Goal: Task Accomplishment & Management: Complete application form

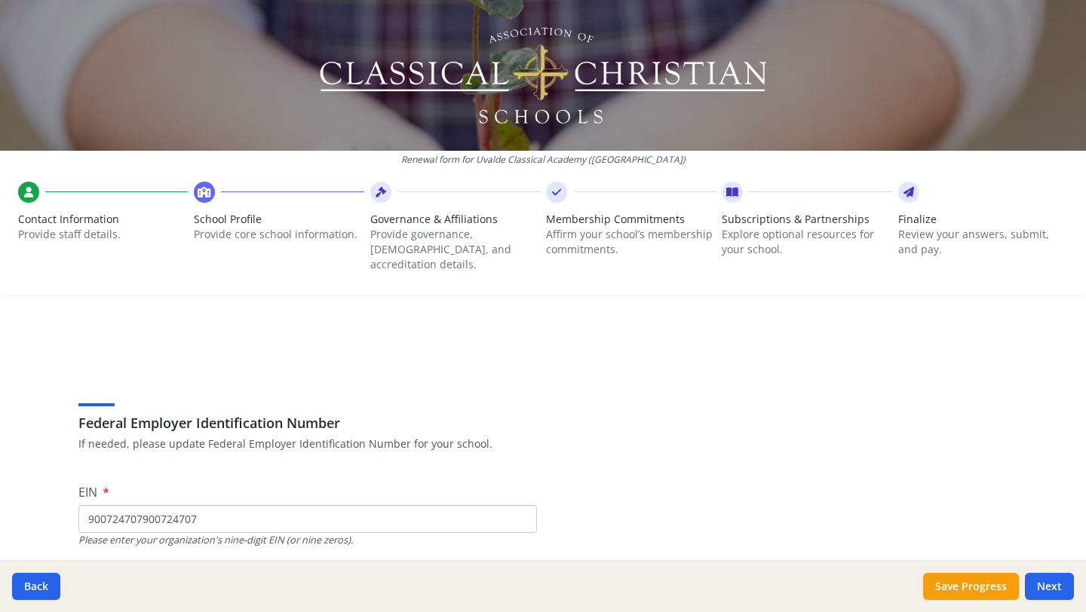
scroll to position [2184, 0]
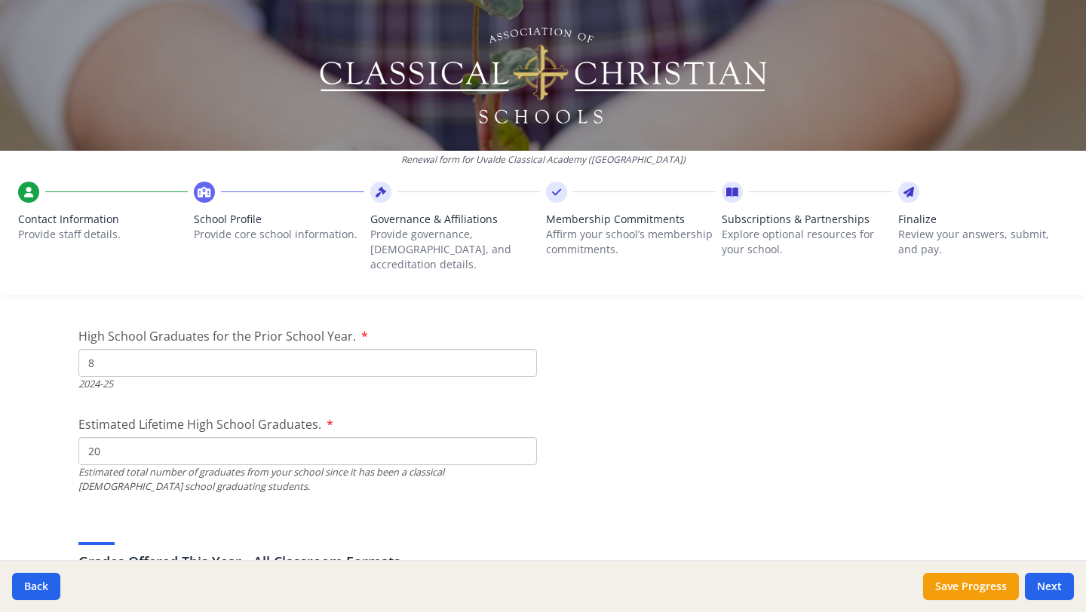
type input "20"
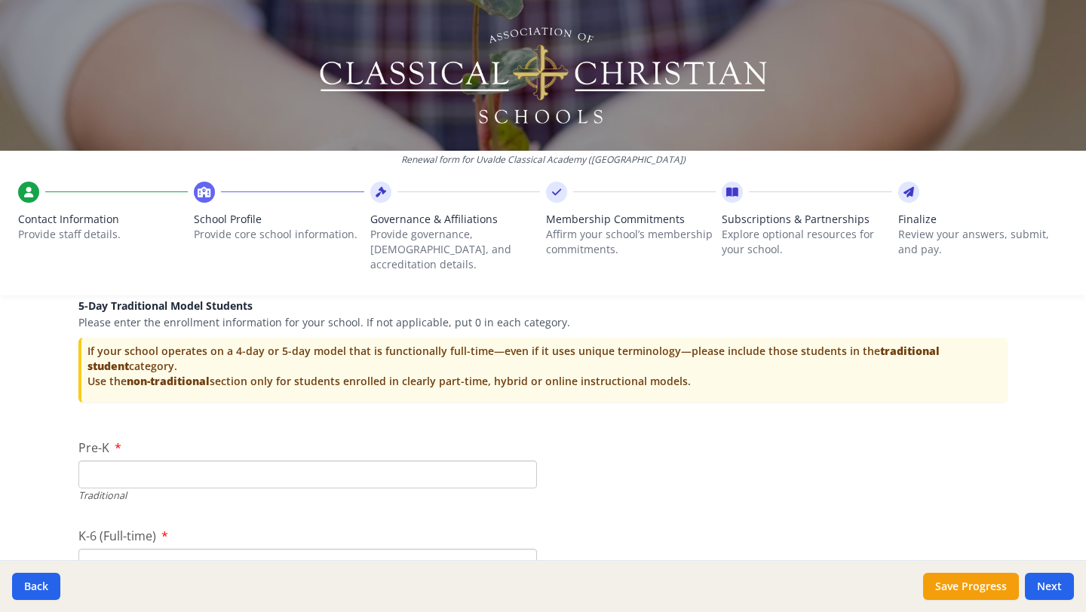
scroll to position [3052, 0]
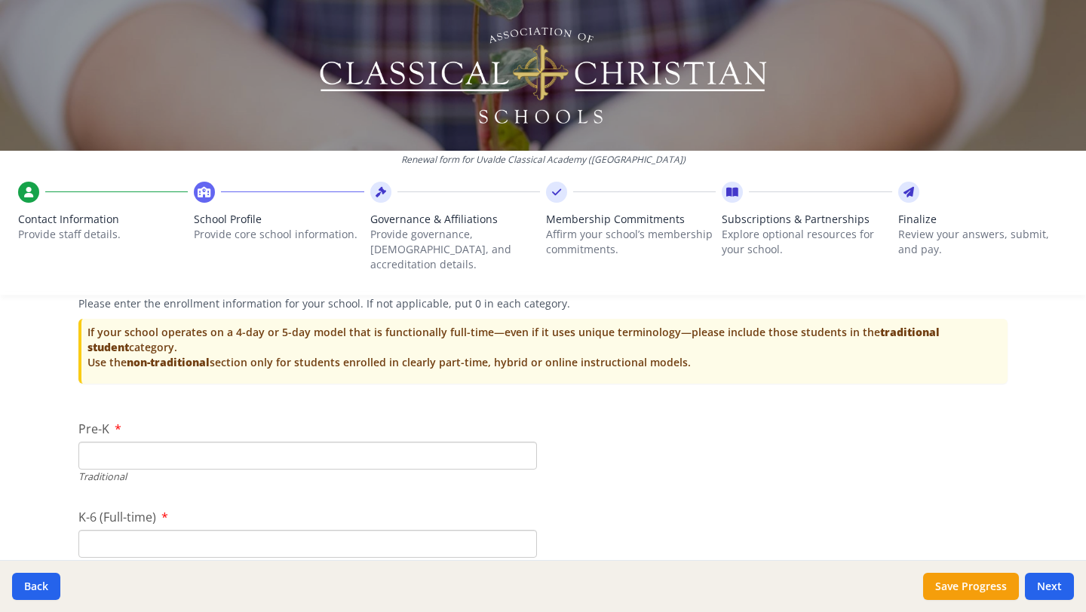
click at [421, 442] on input "Pre-K" at bounding box center [307, 456] width 458 height 28
type input "9"
click at [342, 534] on input "K-6 (Full-time)" at bounding box center [307, 544] width 458 height 28
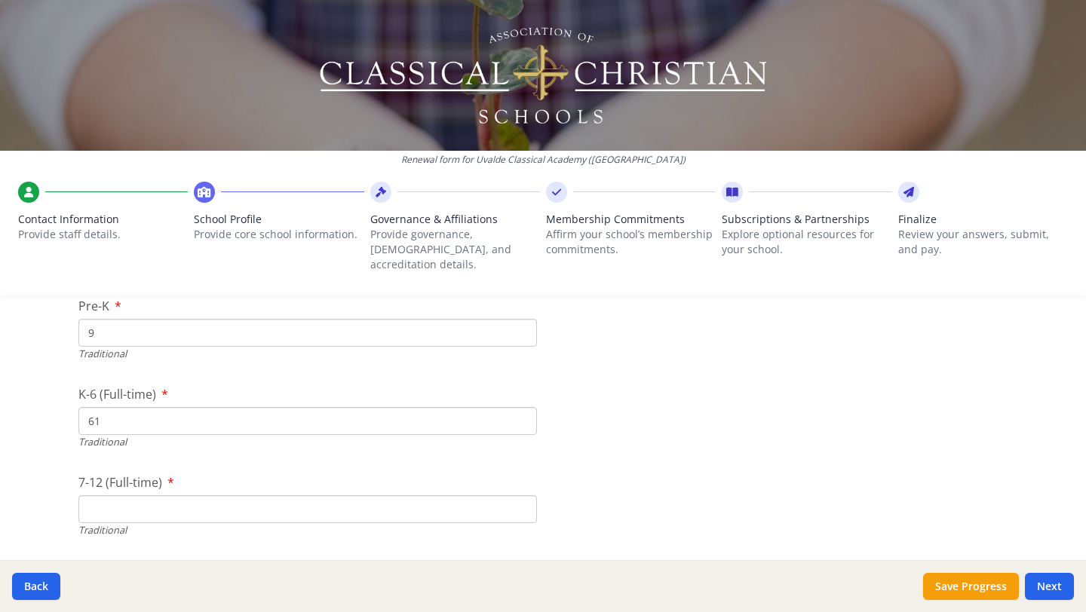
scroll to position [3176, 0]
type input "61"
click at [159, 494] on input "7-12 (Full-time)" at bounding box center [307, 508] width 458 height 28
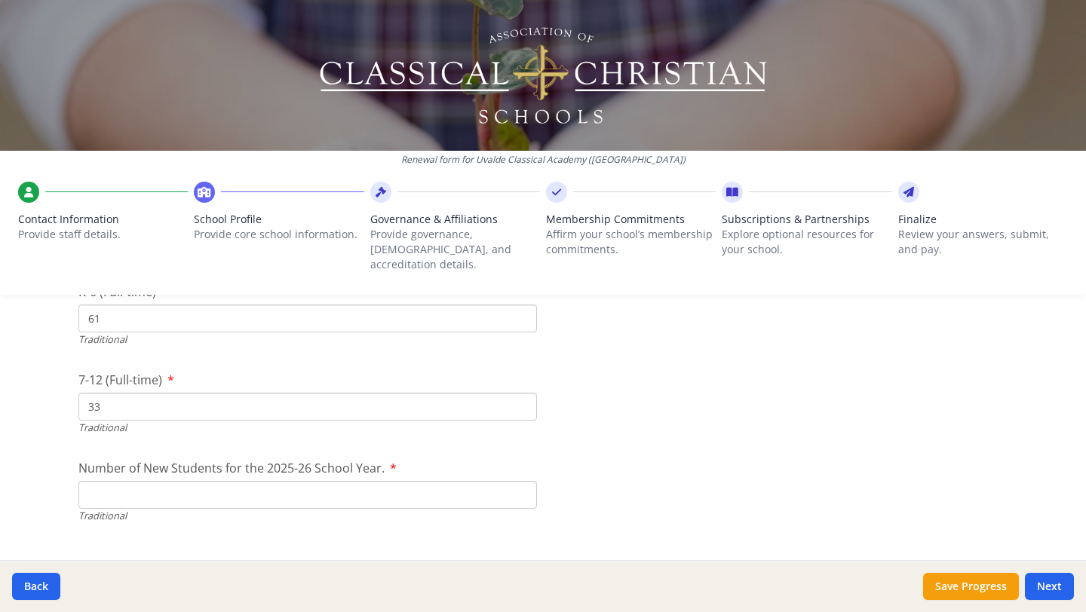
scroll to position [3366, 0]
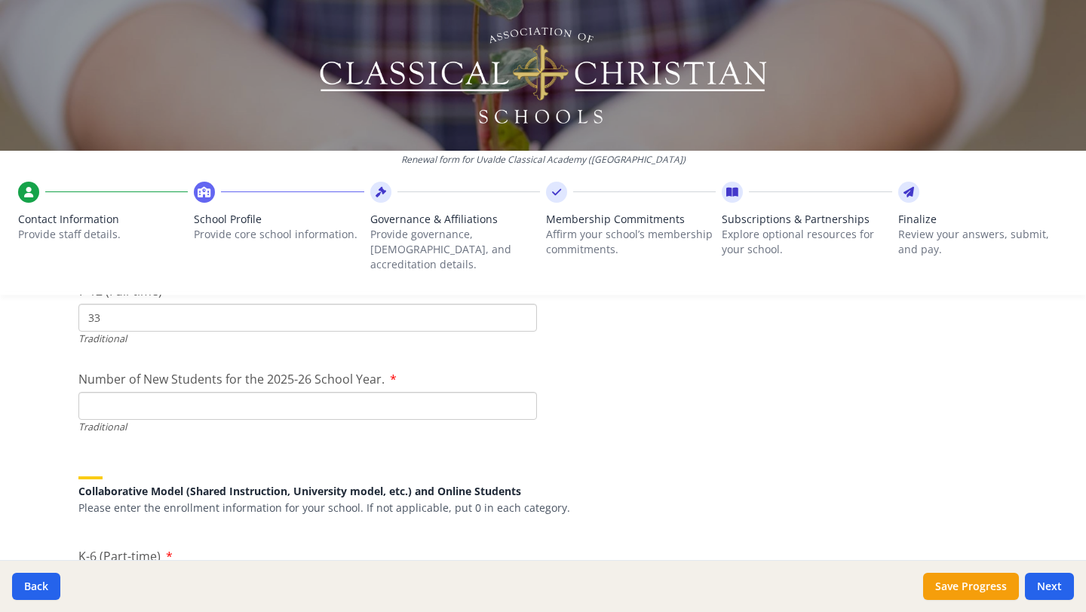
type input "33"
click at [241, 392] on input "Number of New Students for the 2025-26 School Year." at bounding box center [307, 406] width 458 height 28
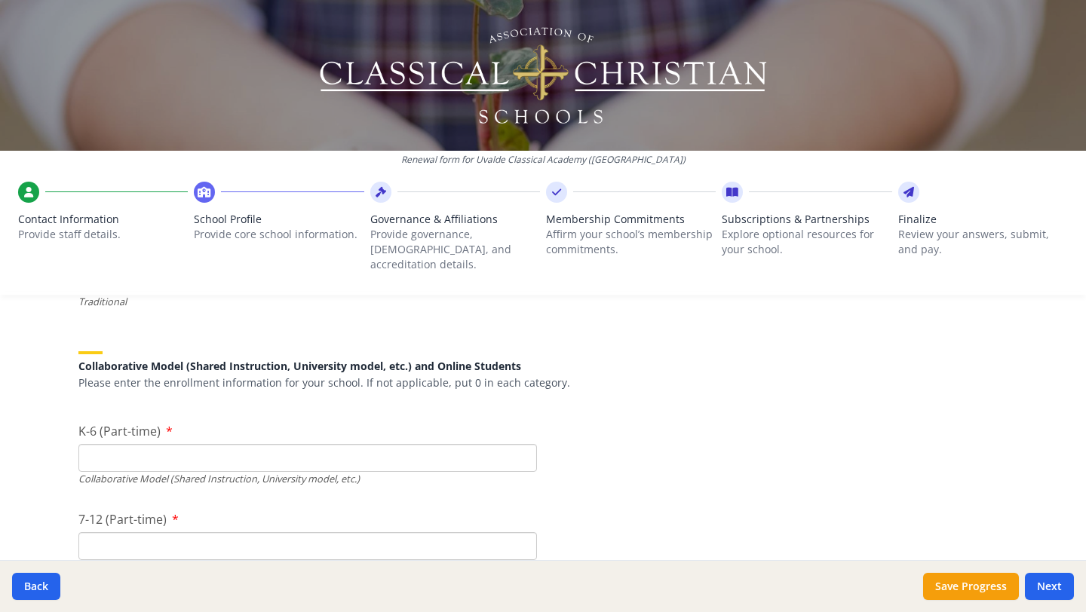
scroll to position [3507, 0]
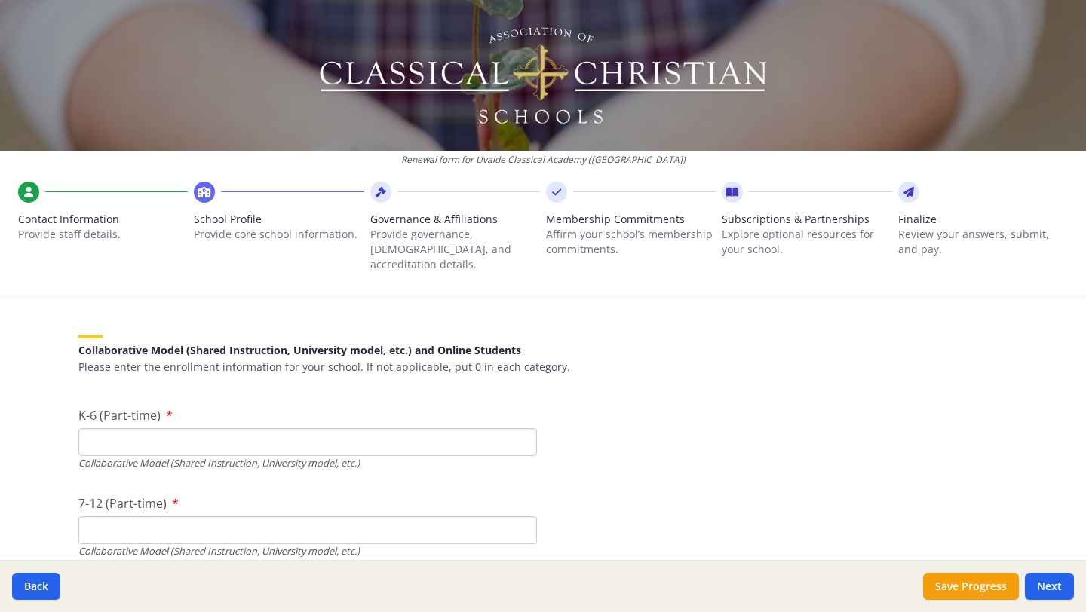
type input "17"
click at [469, 428] on input "K-6 (Part-time)" at bounding box center [307, 442] width 458 height 28
type input "0"
click at [419, 517] on input "7-12 (Part-time)" at bounding box center [307, 531] width 458 height 28
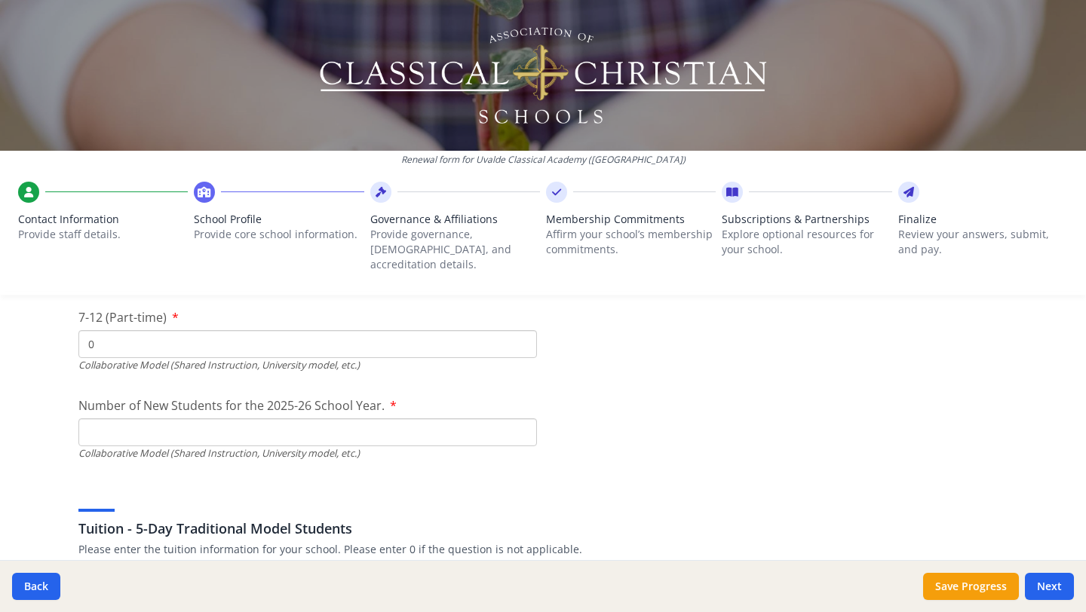
scroll to position [3698, 0]
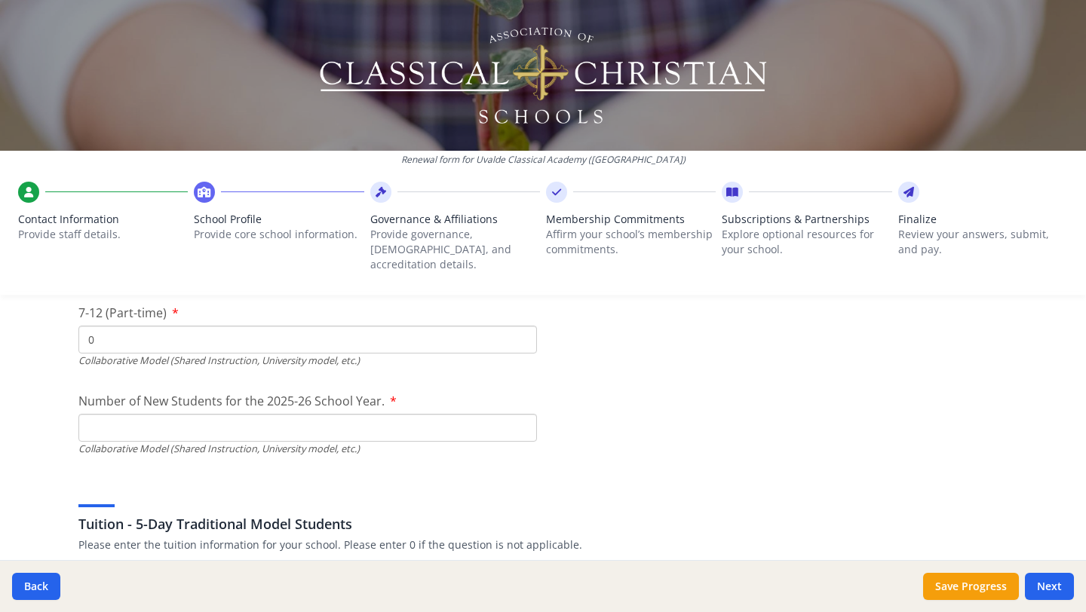
type input "0"
click at [421, 88] on input "Number of New Students for the 2025-26 School Year." at bounding box center [307, 74] width 458 height 28
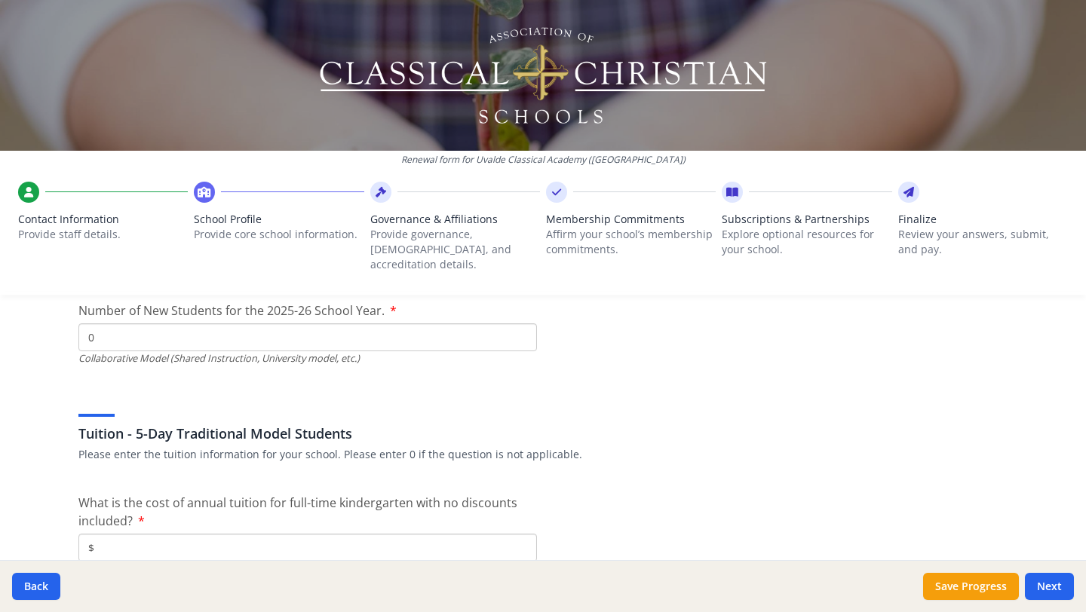
scroll to position [3871, 0]
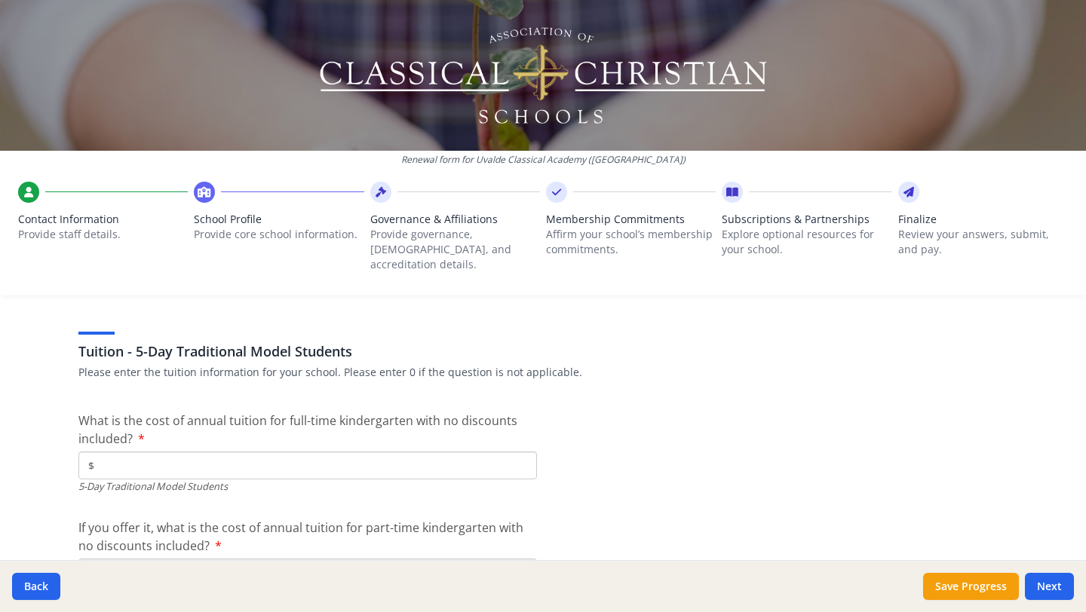
type input "0"
click at [339, 480] on div "5-Day Traditional Model Students" at bounding box center [307, 487] width 458 height 14
click at [342, 452] on input "$" at bounding box center [307, 466] width 458 height 28
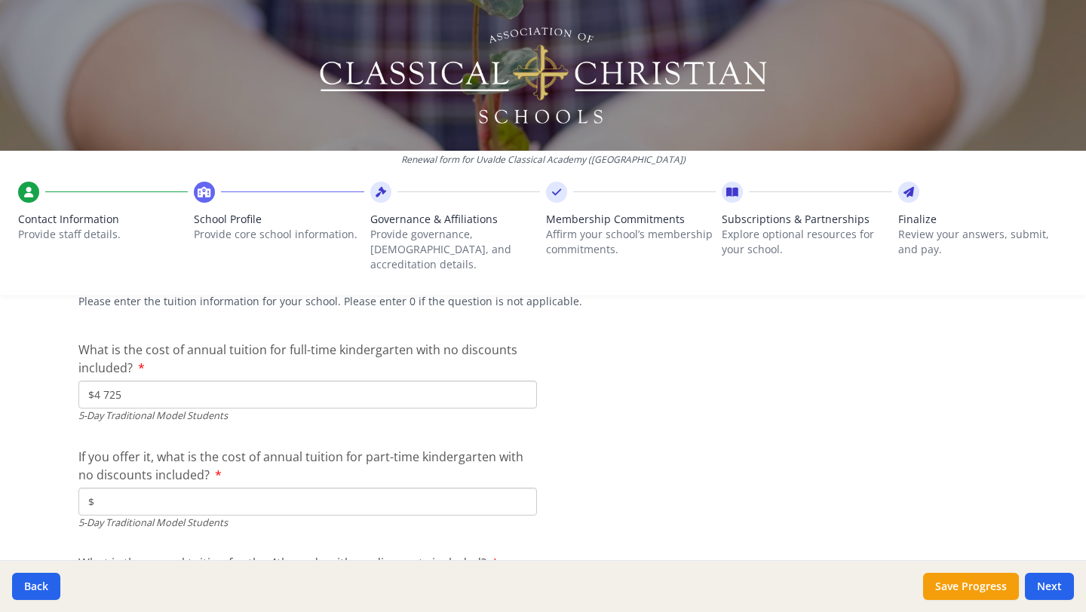
scroll to position [3947, 0]
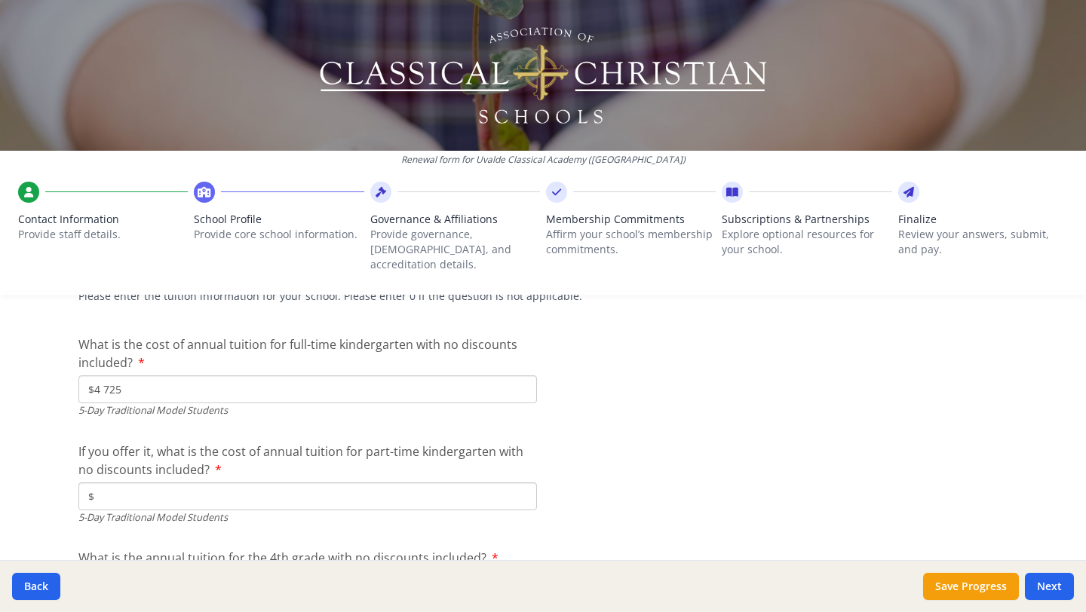
type input "$4 725"
click at [294, 483] on input "$" at bounding box center [307, 497] width 458 height 28
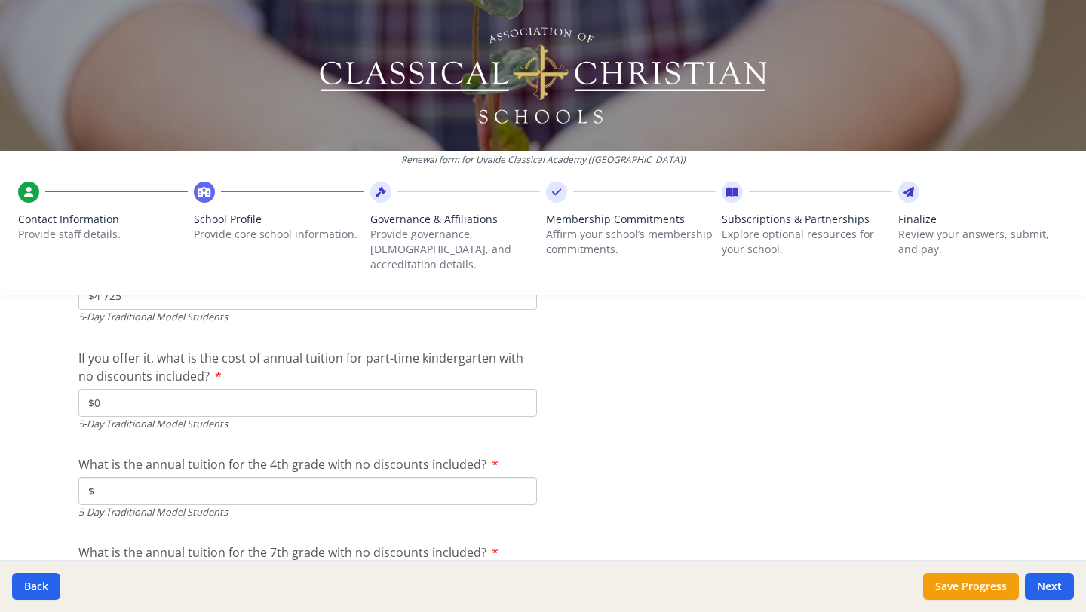
scroll to position [4051, 0]
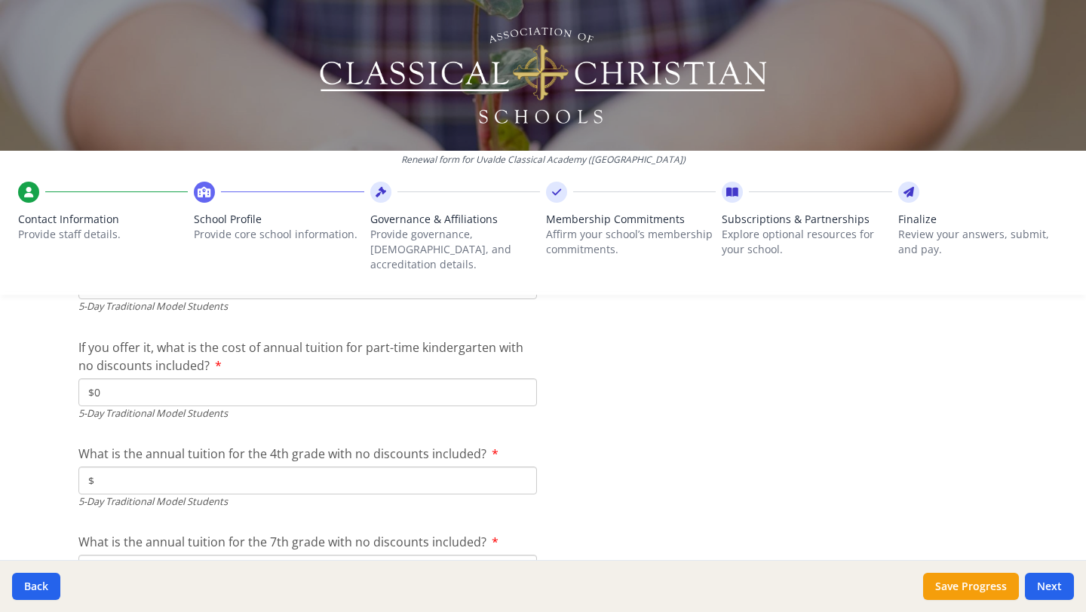
type input "$0"
click at [284, 468] on input "$" at bounding box center [307, 481] width 458 height 28
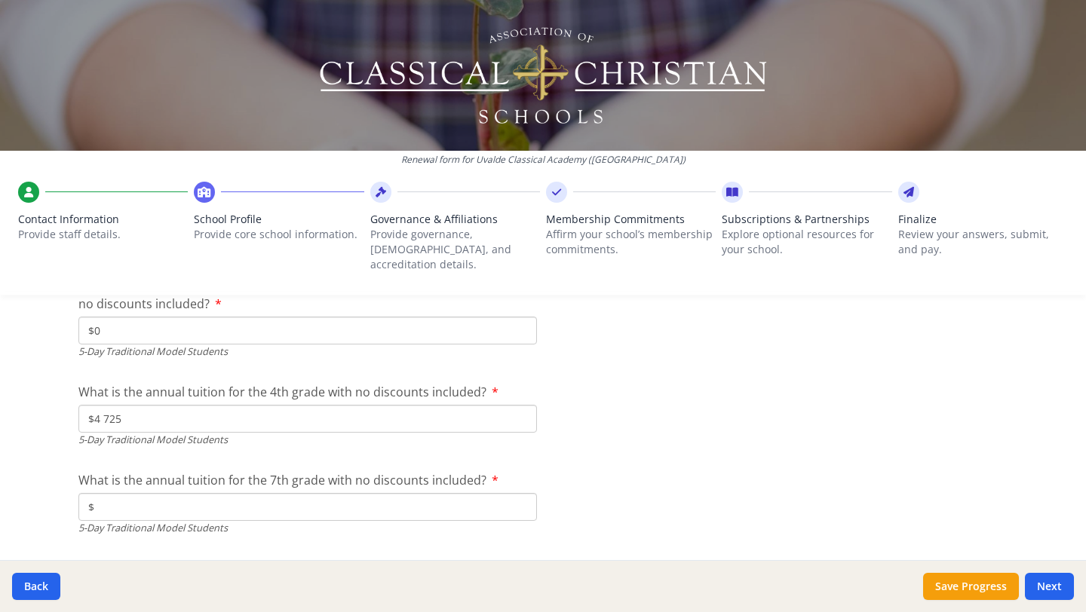
scroll to position [4141, 0]
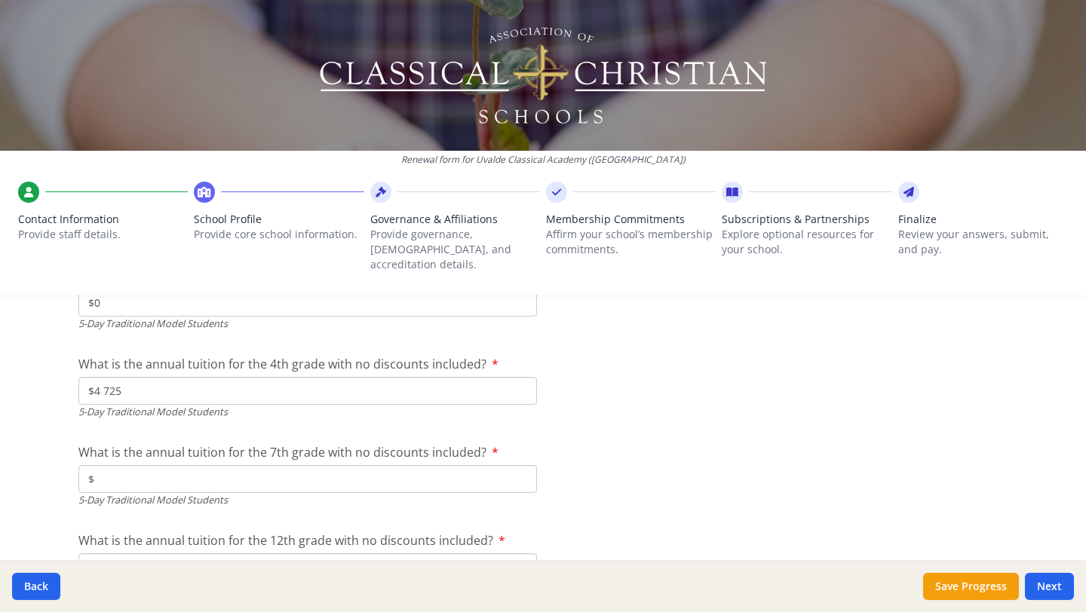
type input "$4 725"
click at [259, 467] on input "$" at bounding box center [307, 479] width 458 height 28
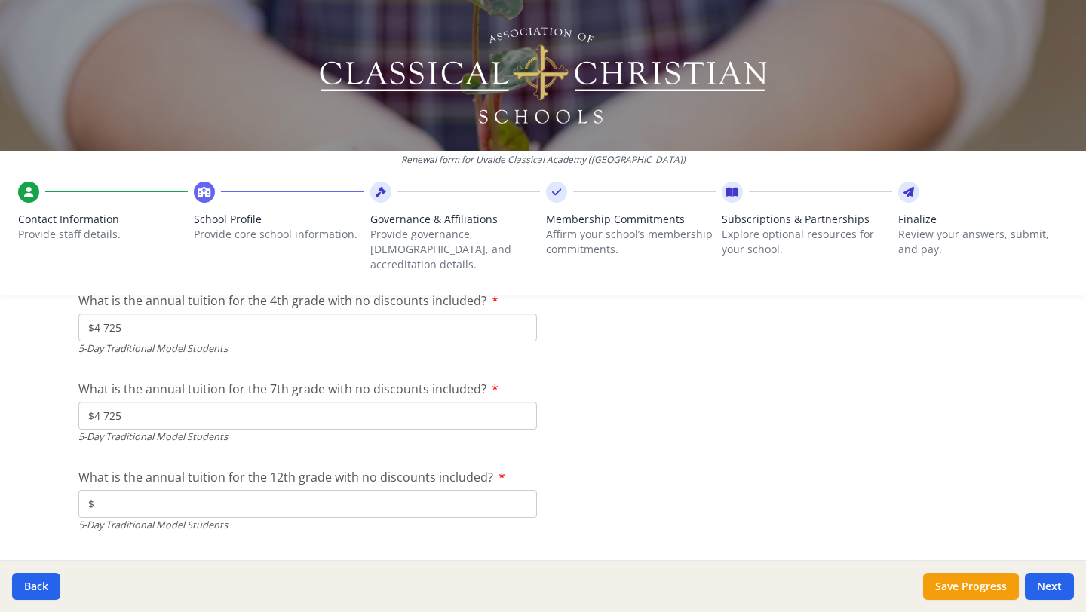
scroll to position [4206, 0]
type input "$4 725"
click at [232, 489] on input "$" at bounding box center [307, 502] width 458 height 28
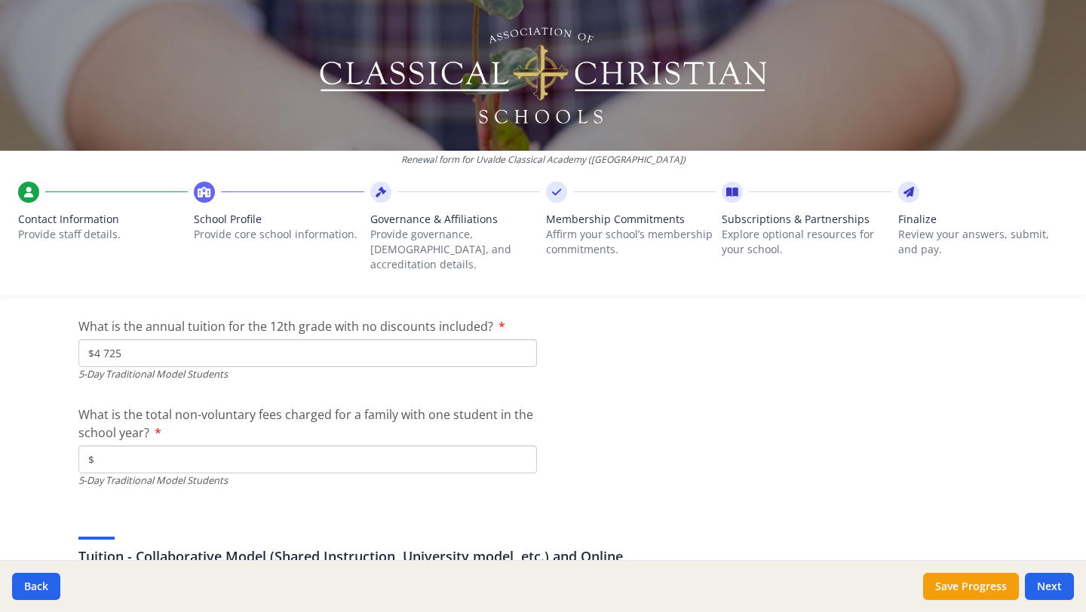
scroll to position [4362, 0]
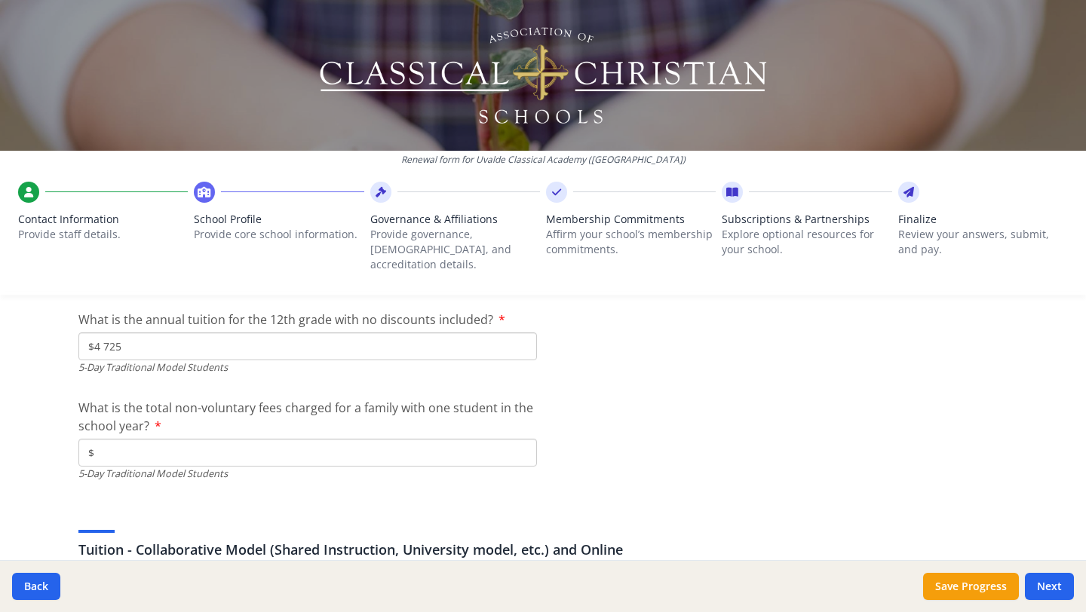
type input "$4 725"
click at [223, 443] on input "$" at bounding box center [307, 453] width 458 height 28
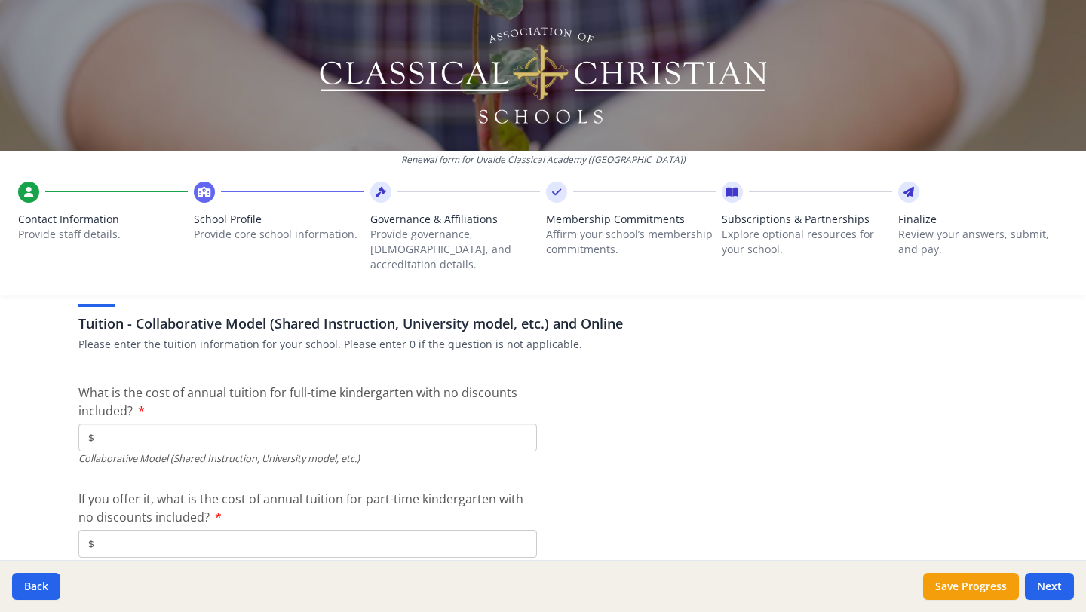
scroll to position [4594, 0]
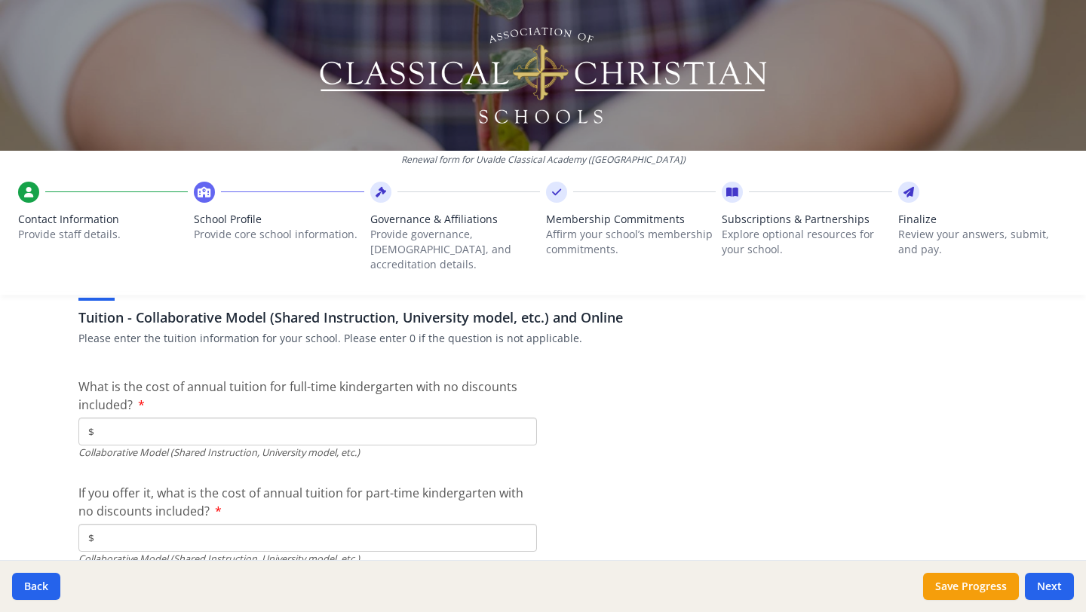
type input "$385"
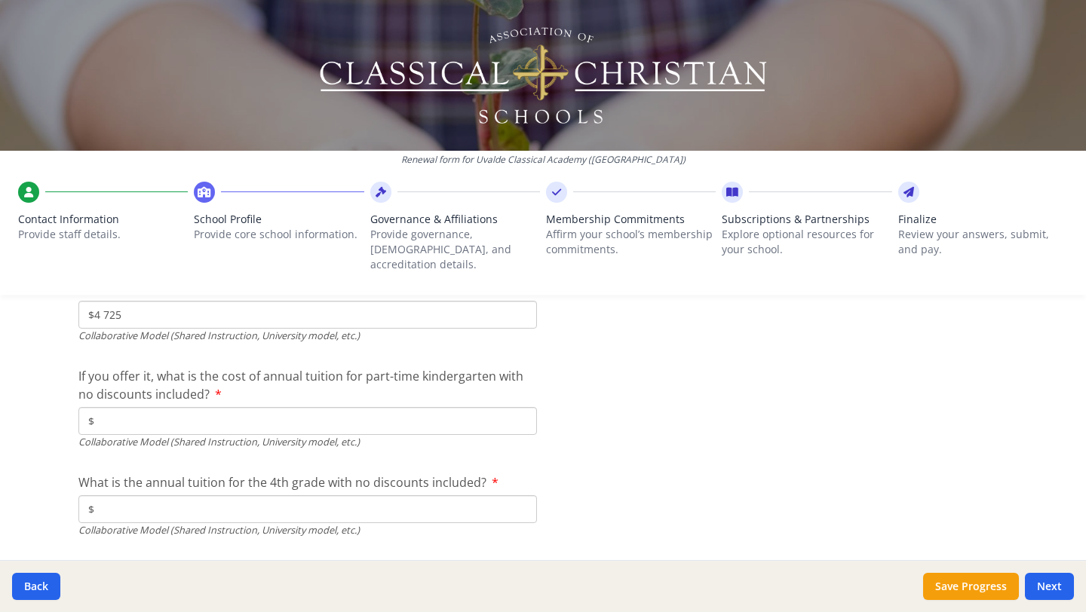
scroll to position [4713, 0]
type input "$4 725"
type input "$0"
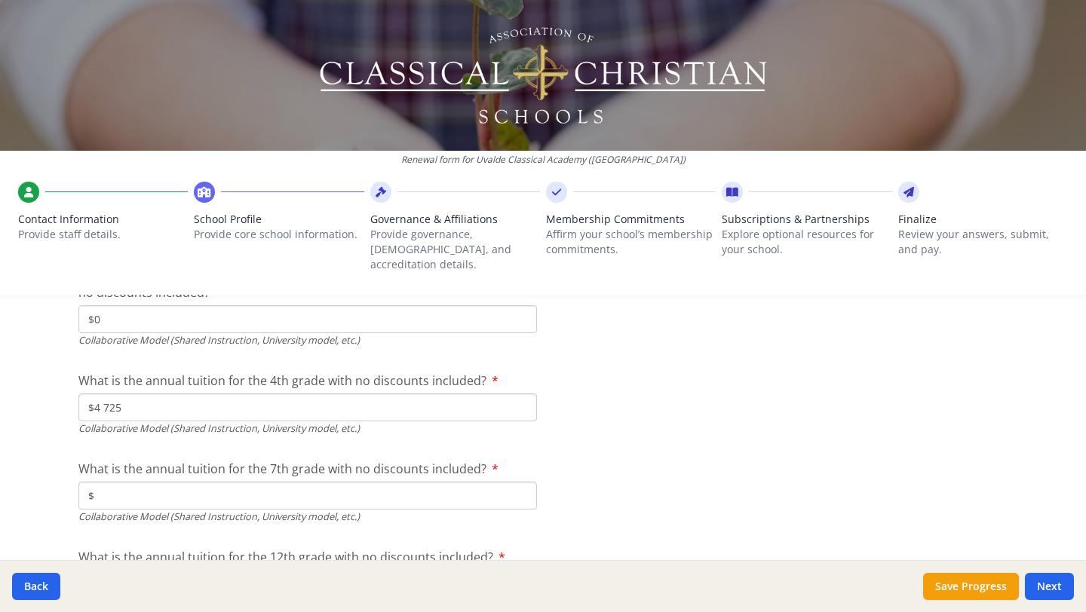
scroll to position [4816, 0]
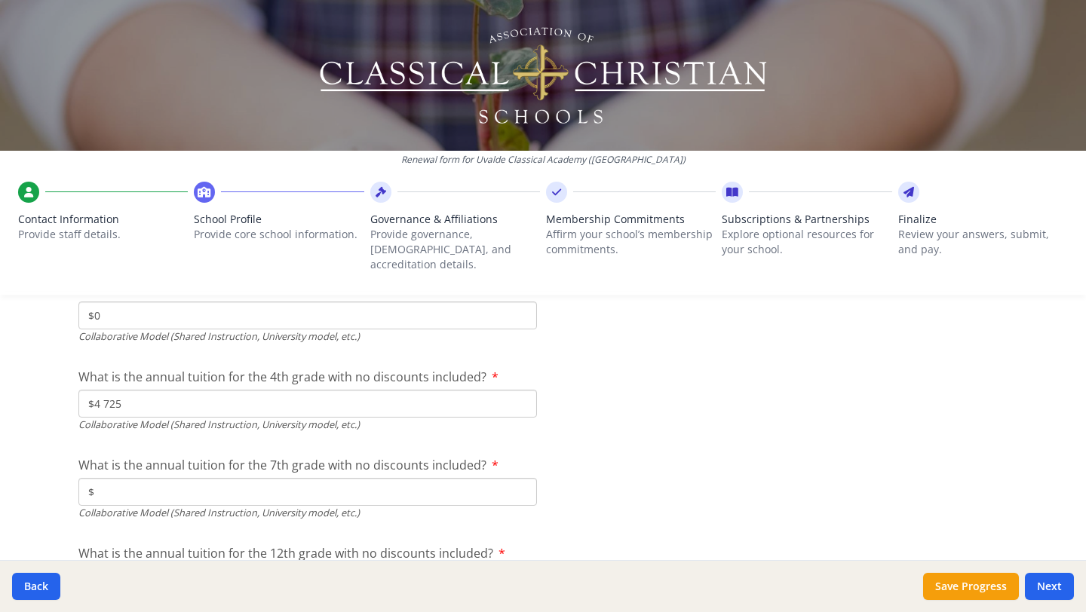
type input "$4 725"
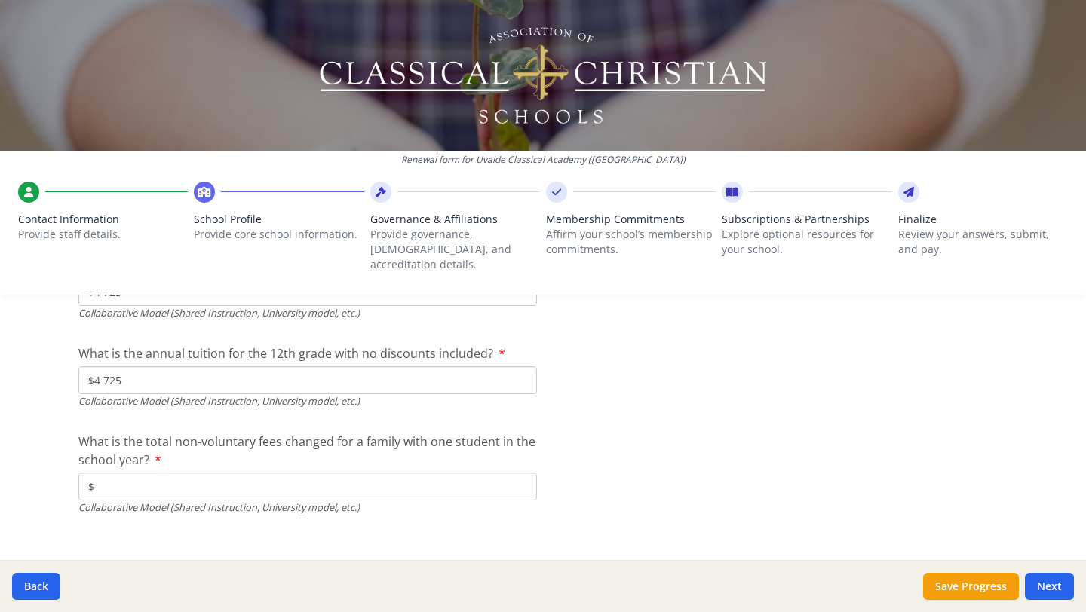
scroll to position [5018, 0]
type input "$4 725"
click at [199, 471] on input "$" at bounding box center [307, 485] width 458 height 28
type input "$385"
click at [1038, 591] on button "Next" at bounding box center [1049, 586] width 49 height 27
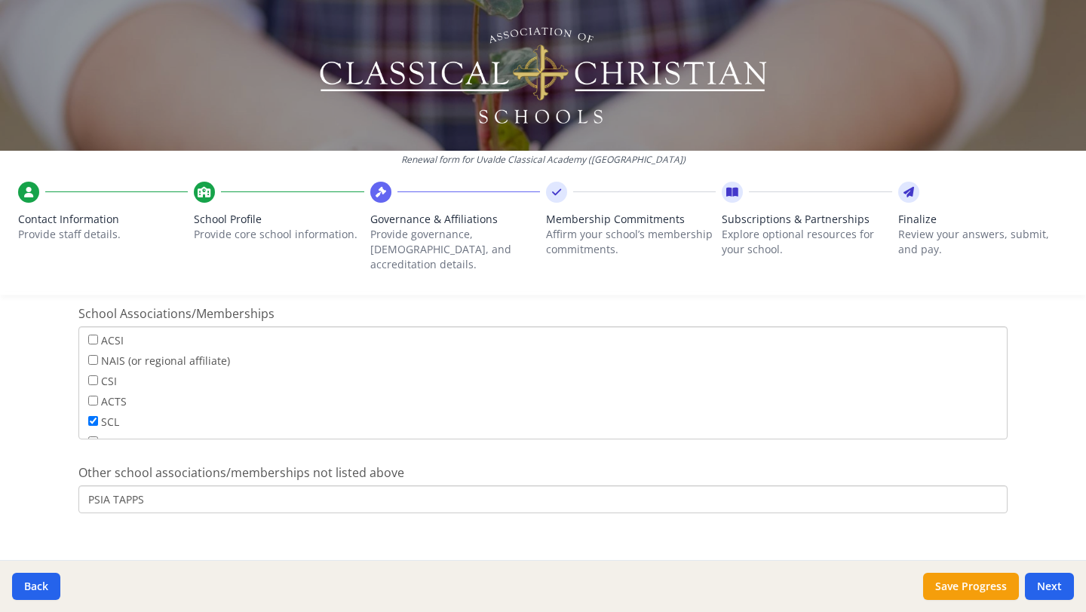
scroll to position [117, 0]
click at [1041, 584] on button "Next" at bounding box center [1049, 586] width 49 height 27
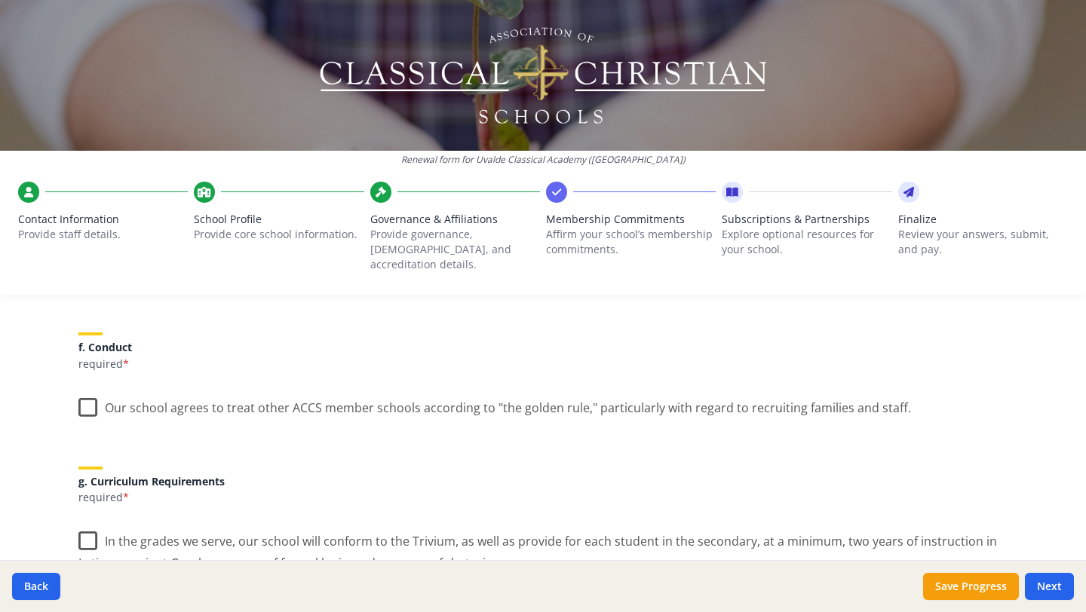
click at [90, 391] on label "Our school agrees to treat other ACCS member schools according to "the golden r…" at bounding box center [494, 404] width 833 height 32
click at [0, 0] on input "Our school agrees to treat other ACCS member schools according to "the golden r…" at bounding box center [0, 0] width 0 height 0
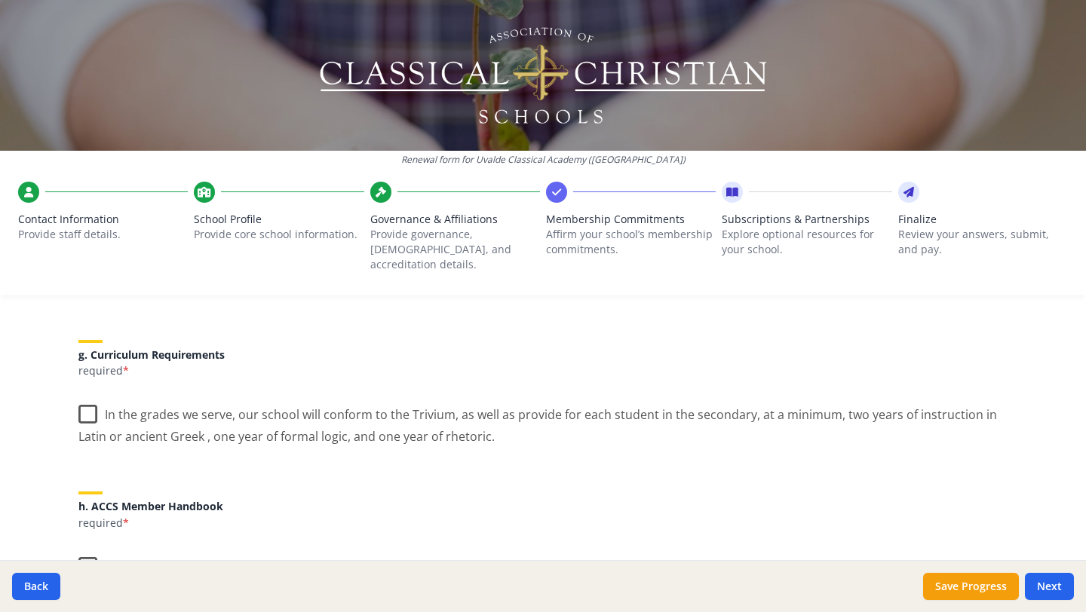
scroll to position [1101, 0]
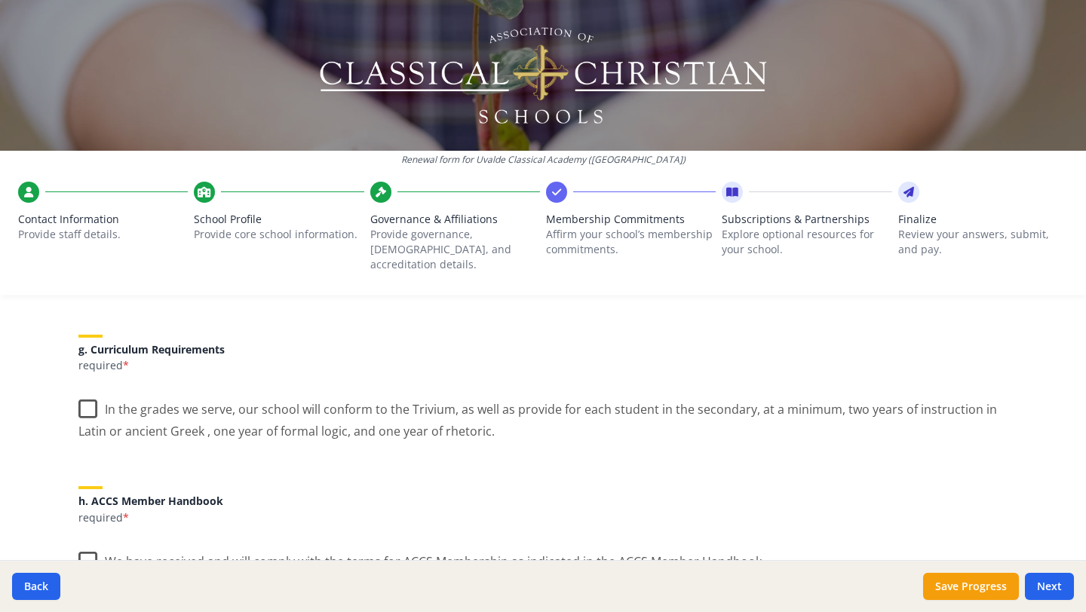
click at [90, 393] on label "In the grades we serve, our school will conform to the Trivium, as well as prov…" at bounding box center [542, 415] width 929 height 51
click at [0, 0] on input "In the grades we serve, our school will conform to the Trivium, as well as prov…" at bounding box center [0, 0] width 0 height 0
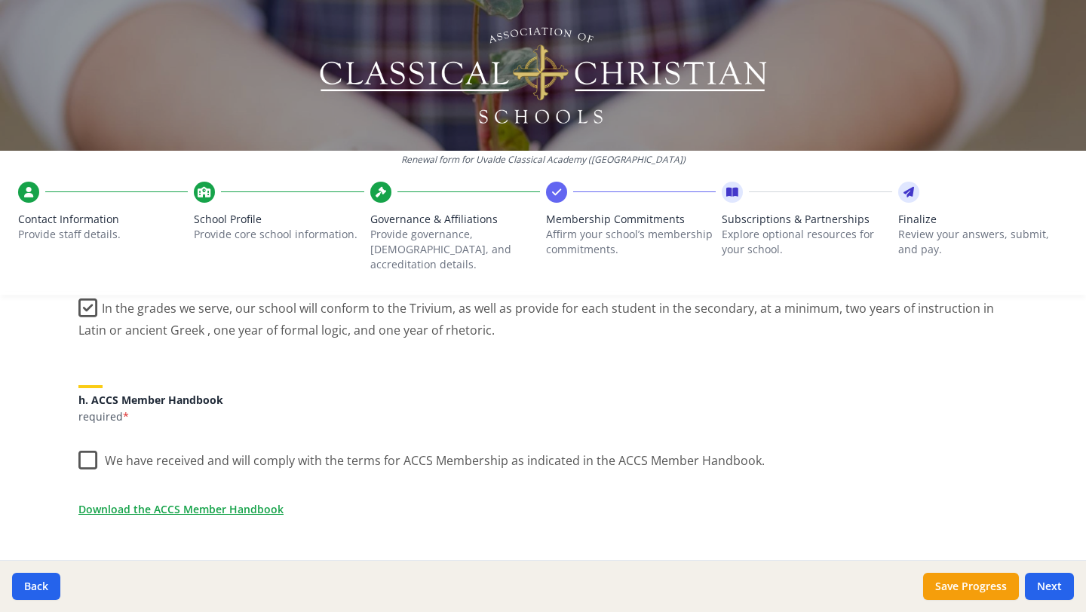
scroll to position [1224, 0]
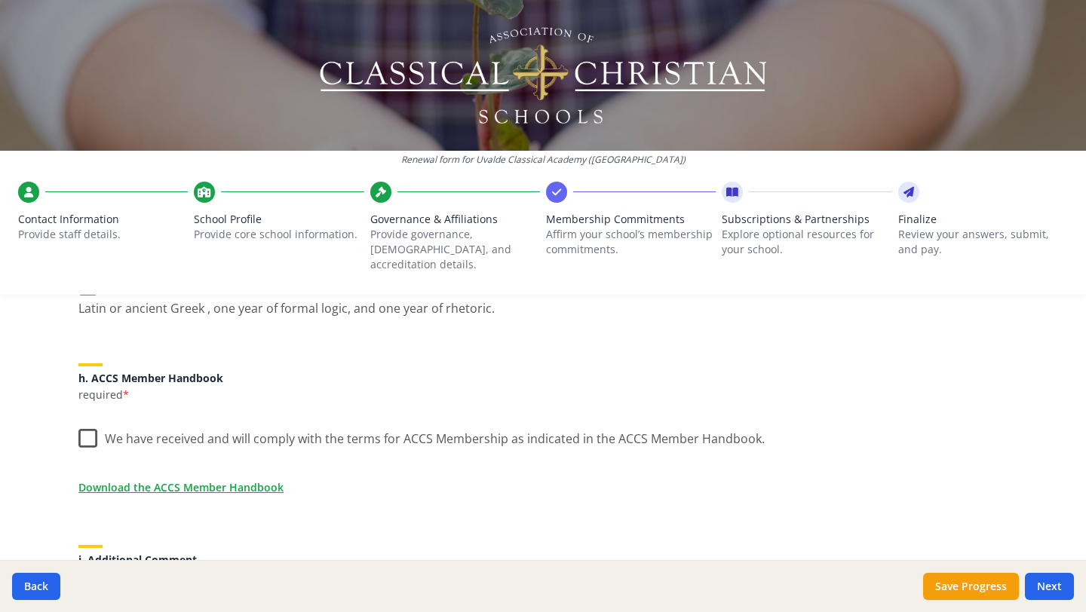
click at [92, 420] on label "We have received and will comply with the terms for ACCS Membership as indicate…" at bounding box center [421, 435] width 686 height 32
click at [0, 0] on input "We have received and will comply with the terms for ACCS Membership as indicate…" at bounding box center [0, 0] width 0 height 0
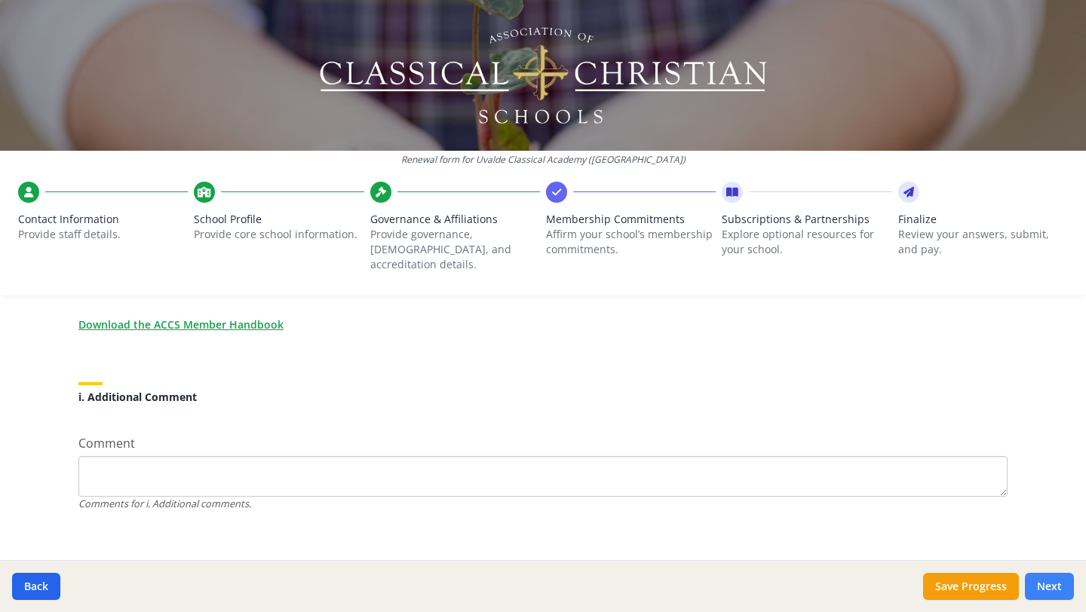
click at [1046, 581] on button "Next" at bounding box center [1049, 586] width 49 height 27
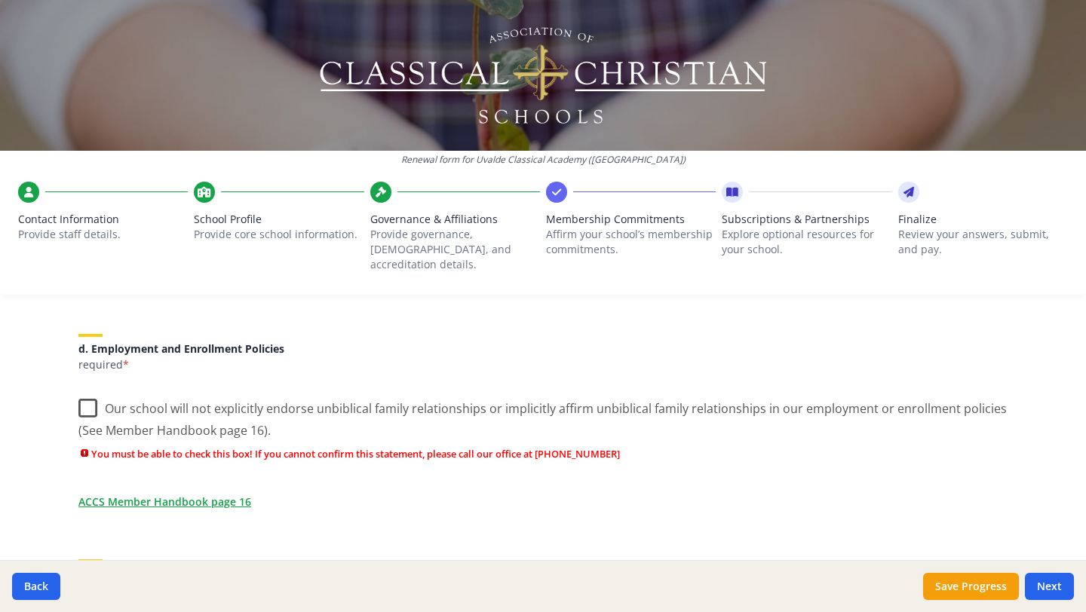
scroll to position [803, 0]
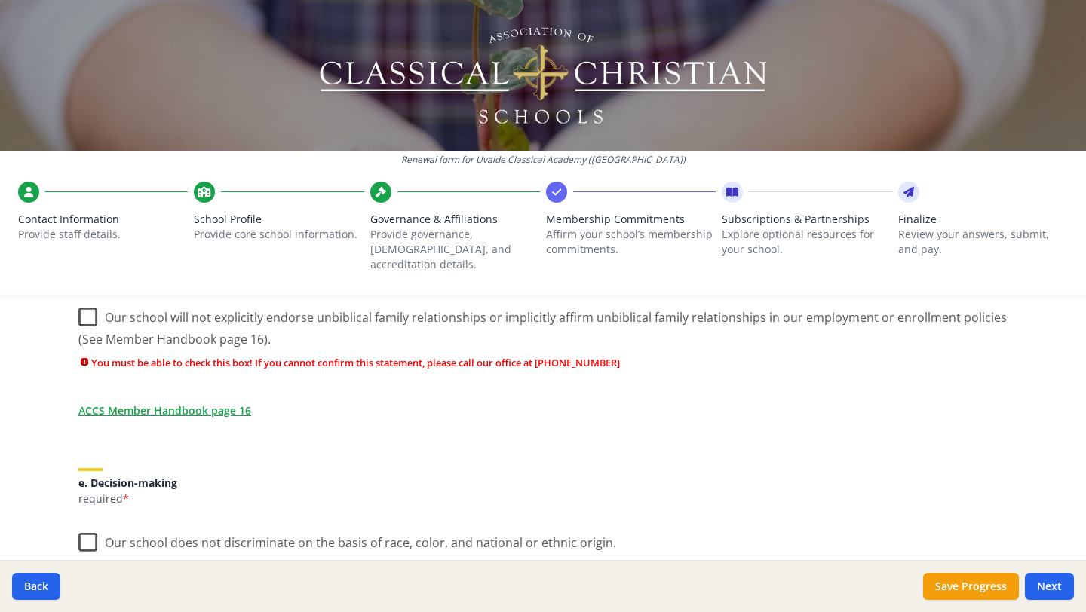
click at [90, 303] on label "Our school will not explicitly endorse unbiblical family relationships or impli…" at bounding box center [542, 323] width 929 height 51
click at [0, 0] on input "Our school will not explicitly endorse unbiblical family relationships or impli…" at bounding box center [0, 0] width 0 height 0
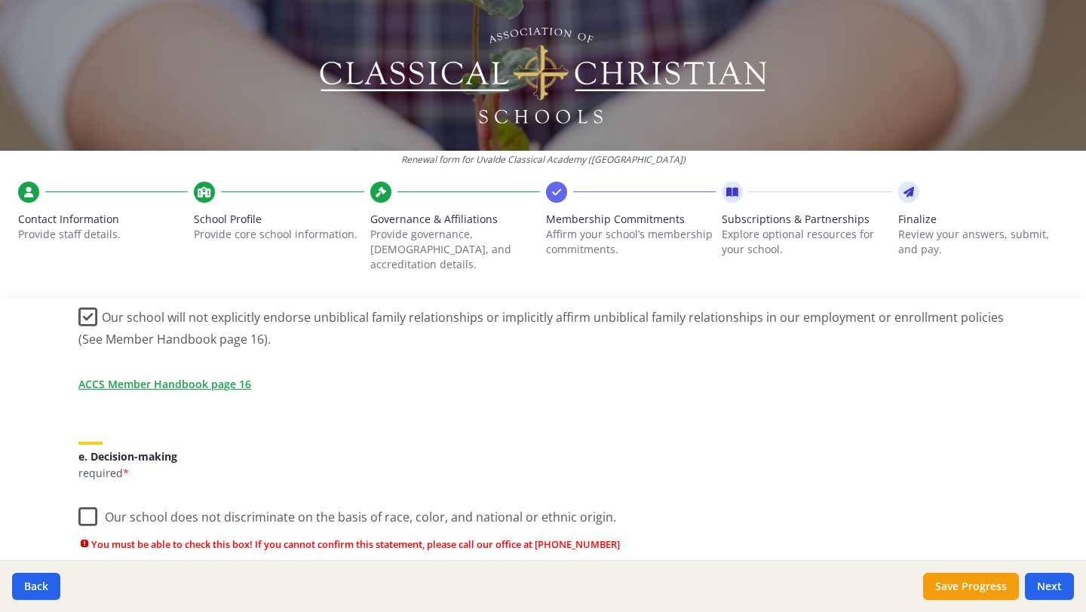
click at [94, 501] on label "Our school does not discriminate on the basis of race, color, and national or e…" at bounding box center [347, 514] width 538 height 32
click at [0, 0] on input "Our school does not discriminate on the basis of race, color, and national or e…" at bounding box center [0, 0] width 0 height 0
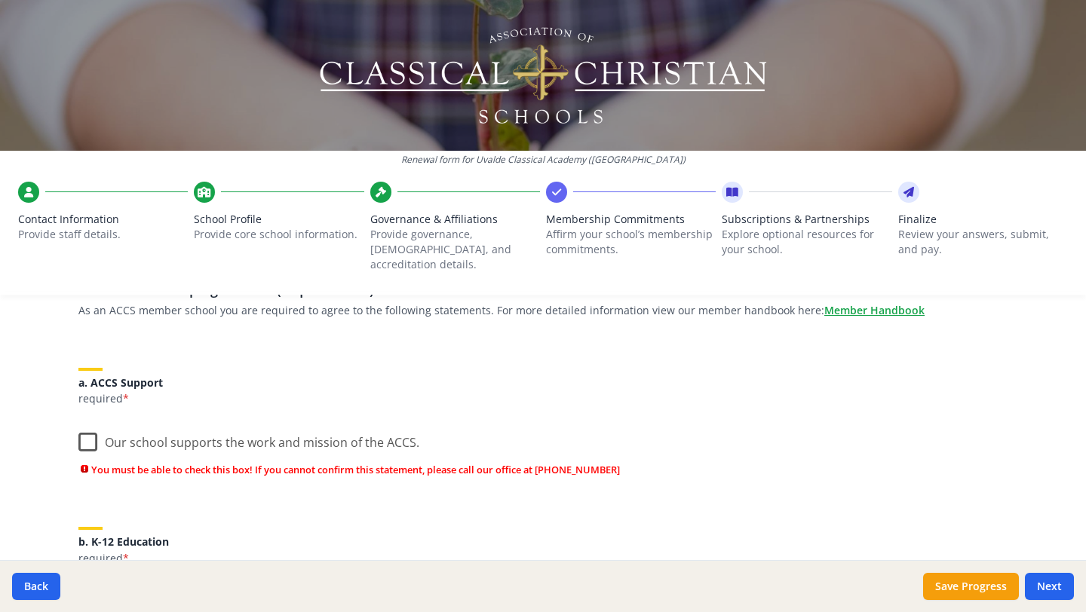
scroll to position [164, 0]
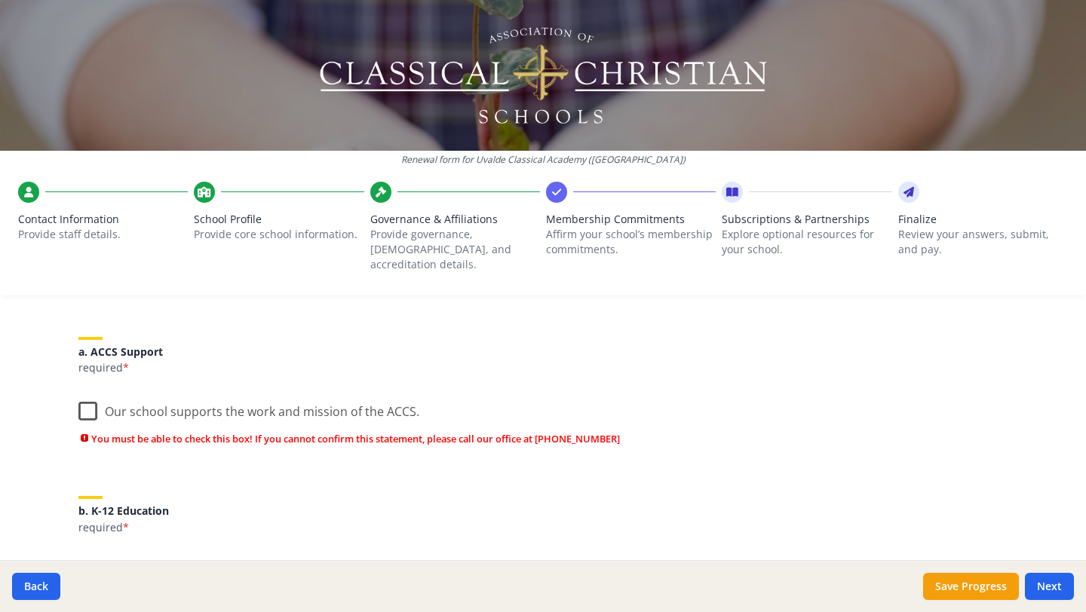
click at [84, 395] on label "Our school supports the work and mission of the ACCS." at bounding box center [248, 408] width 341 height 32
click at [0, 0] on input "Our school supports the work and mission of the ACCS." at bounding box center [0, 0] width 0 height 0
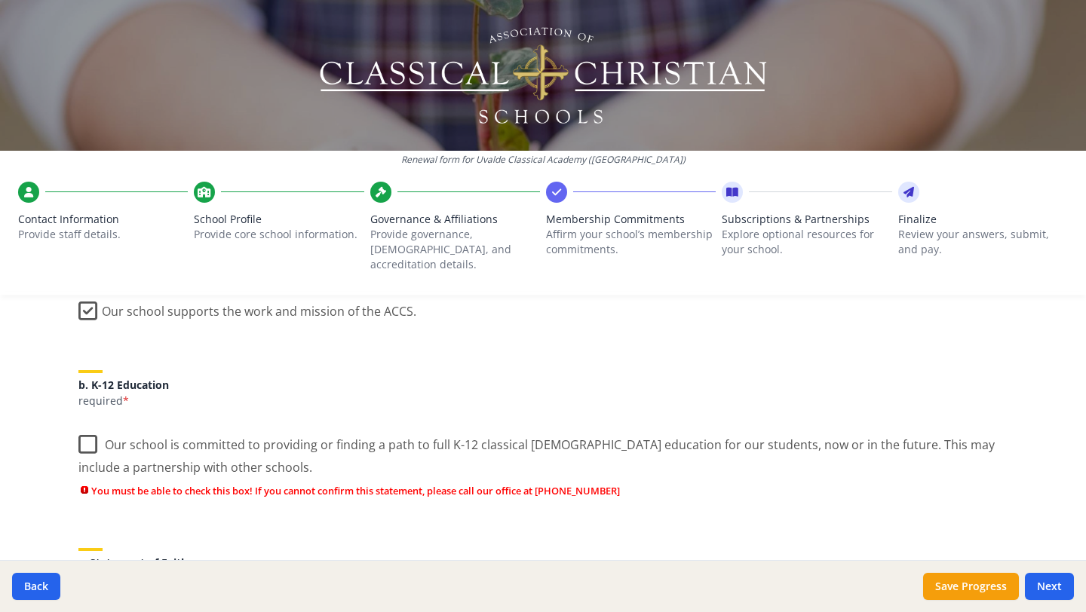
scroll to position [270, 0]
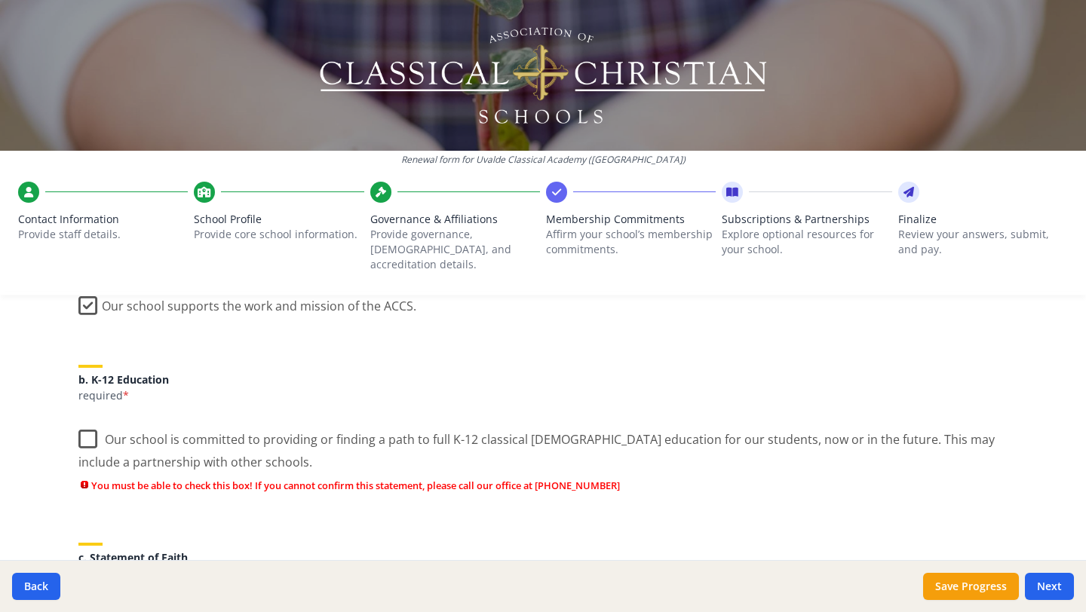
click at [83, 425] on label "Our school is committed to providing or finding a path to full K-12 classical […" at bounding box center [542, 445] width 929 height 51
click at [0, 0] on input "Our school is committed to providing or finding a path to full K-12 classical […" at bounding box center [0, 0] width 0 height 0
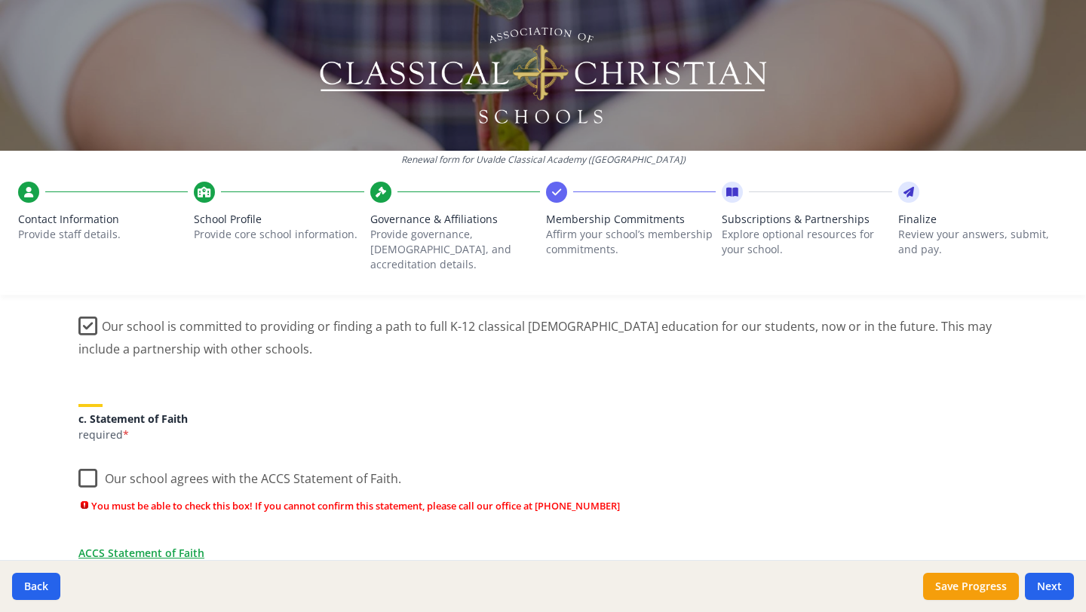
scroll to position [394, 0]
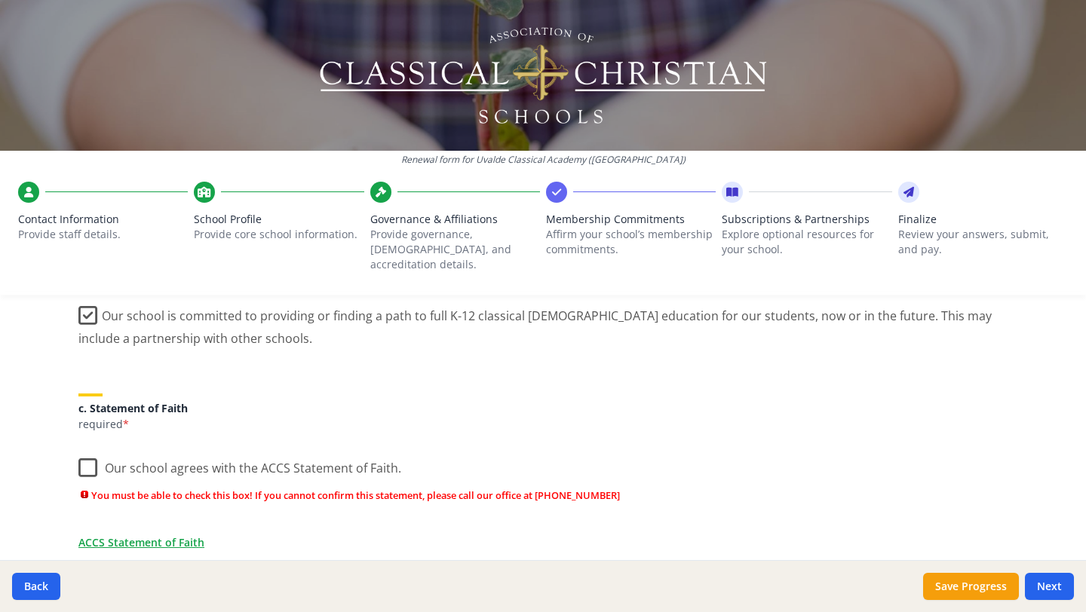
click at [88, 449] on label "Our school agrees with the ACCS Statement of Faith." at bounding box center [239, 465] width 323 height 32
click at [0, 0] on input "Our school agrees with the ACCS Statement of Faith." at bounding box center [0, 0] width 0 height 0
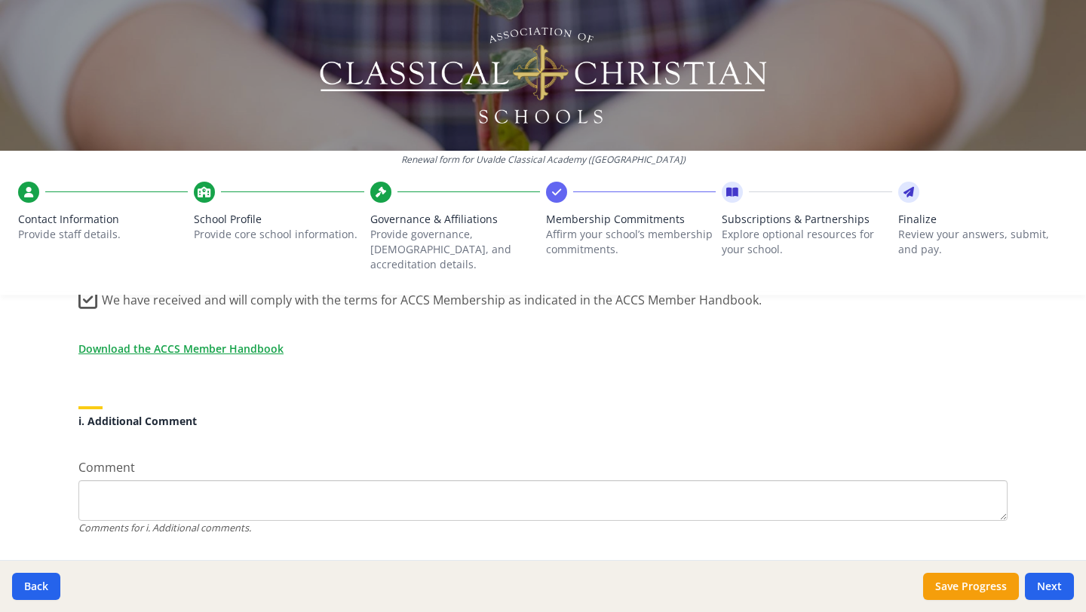
scroll to position [1387, 0]
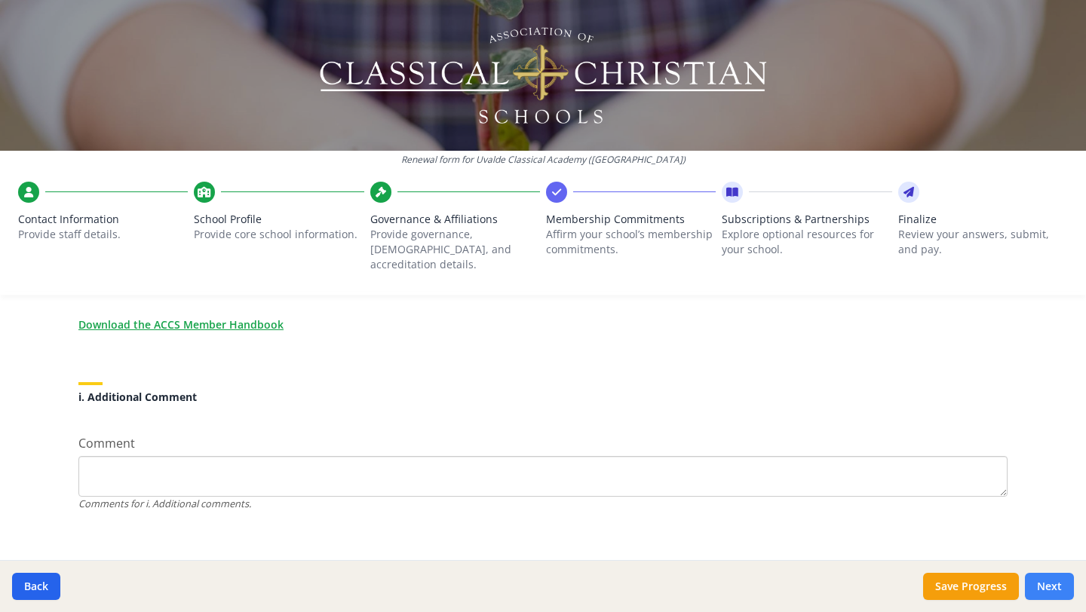
click at [1055, 587] on button "Next" at bounding box center [1049, 586] width 49 height 27
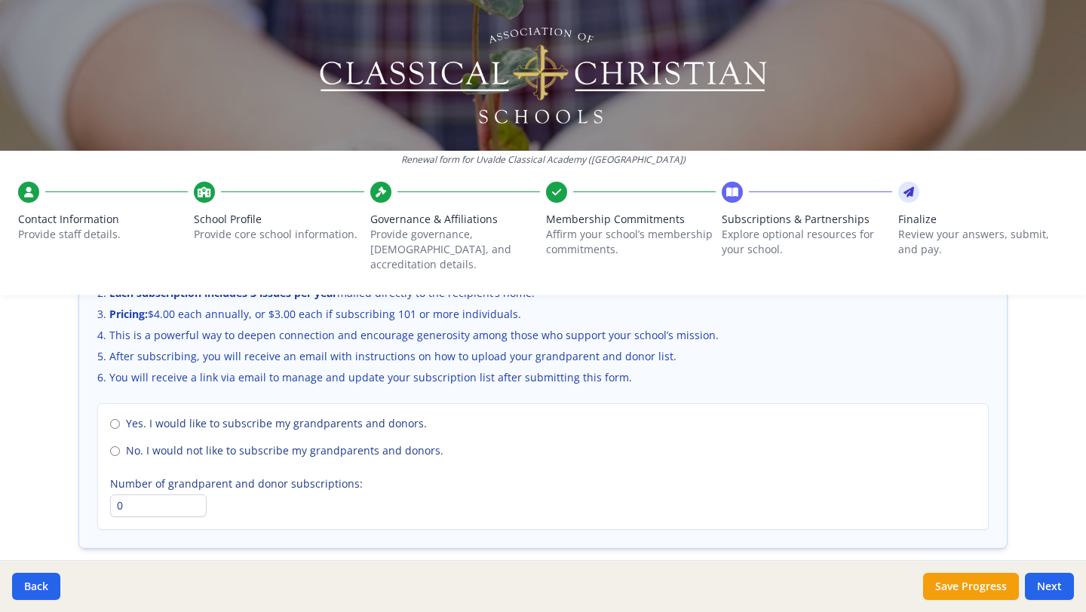
scroll to position [1062, 0]
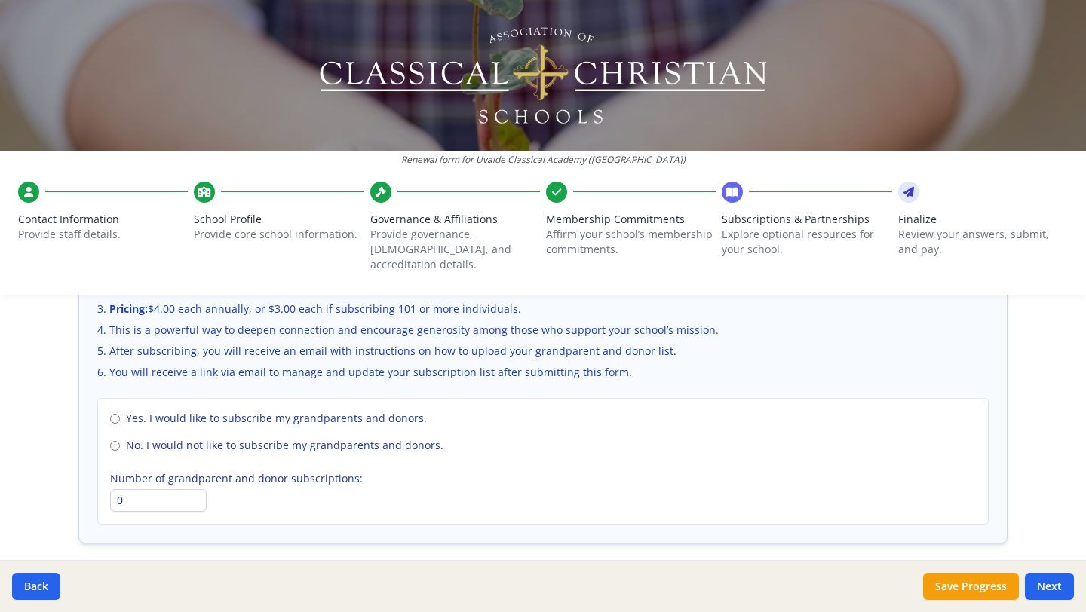
click at [105, 433] on div "Yes. I would like to subscribe my grandparents and donors. No. I would not like…" at bounding box center [542, 461] width 891 height 127
click at [115, 441] on input "No. I would not like to subscribe my grandparents and donors." at bounding box center [115, 446] width 10 height 10
radio input "true"
click at [1040, 584] on button "Next" at bounding box center [1049, 586] width 49 height 27
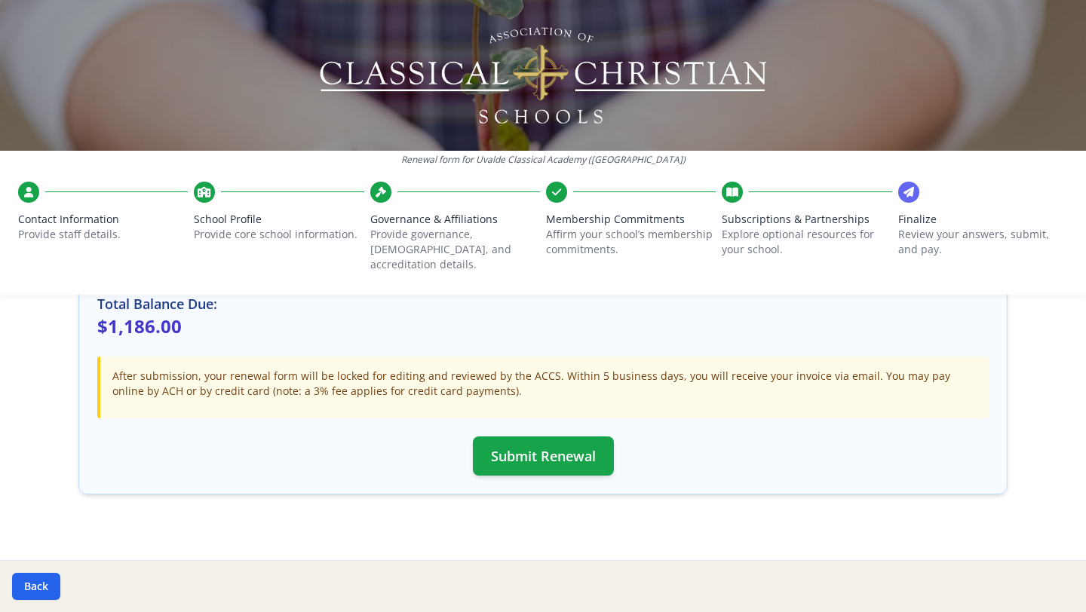
scroll to position [436, 0]
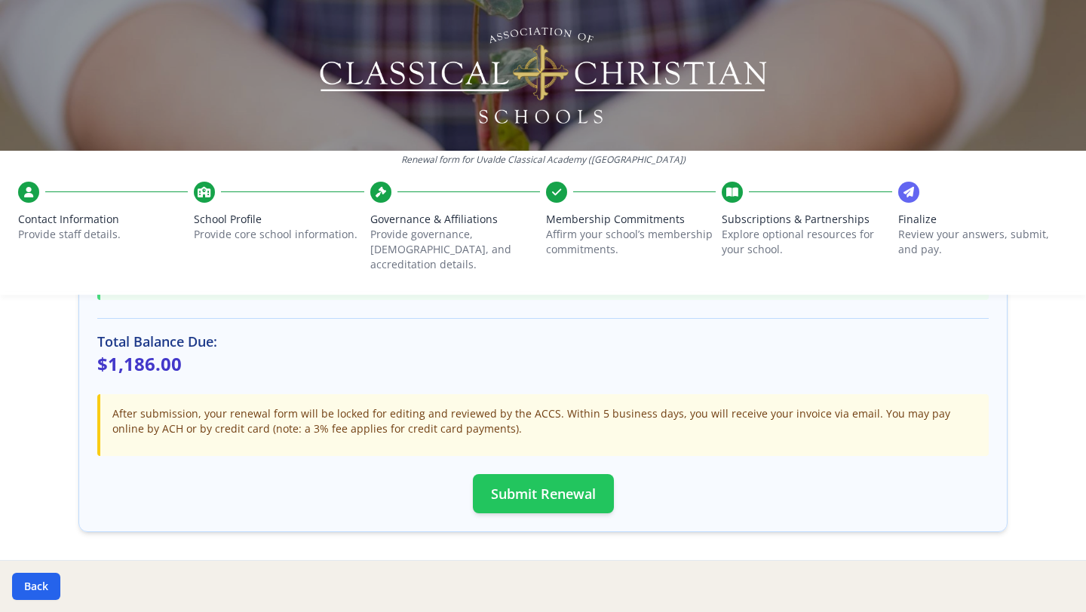
click at [551, 484] on button "Submit Renewal" at bounding box center [543, 493] width 141 height 39
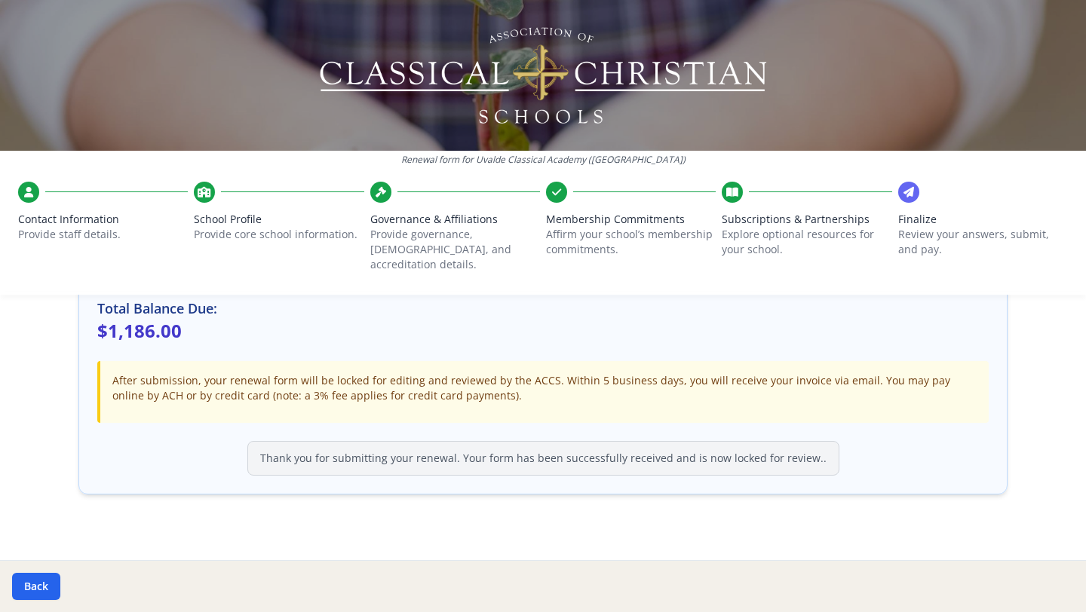
scroll to position [0, 0]
